Goal: Task Accomplishment & Management: Manage account settings

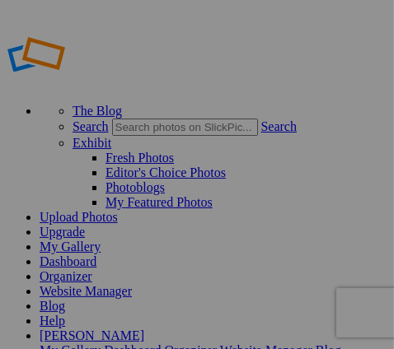
type input "Rwanda2025"
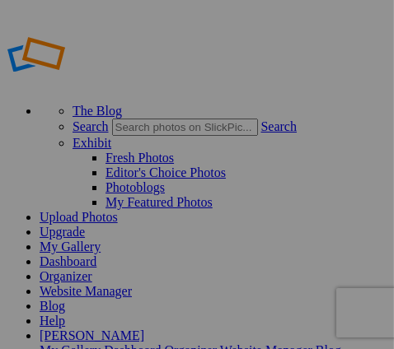
type input "Rwanda2025"
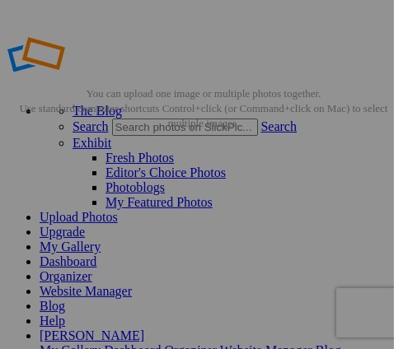
drag, startPoint x: 205, startPoint y: 7, endPoint x: 258, endPoint y: 8, distance: 52.7
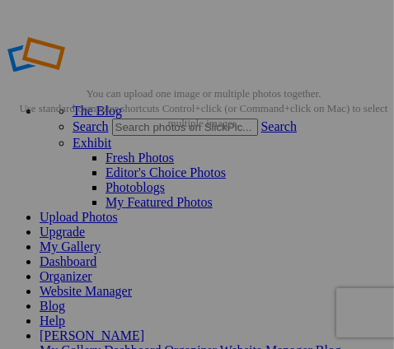
click at [258, 21] on div "The Blog Search Search Exhibit Fresh Photos Editor's Choice Photos Photoblogs M…" at bounding box center [197, 204] width 380 height 366
